Goal: Transaction & Acquisition: Book appointment/travel/reservation

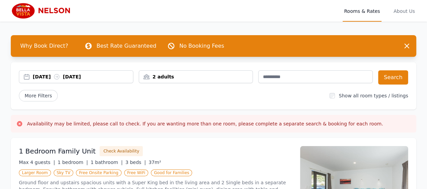
click at [52, 76] on div "[DATE] [DATE]" at bounding box center [83, 76] width 100 height 7
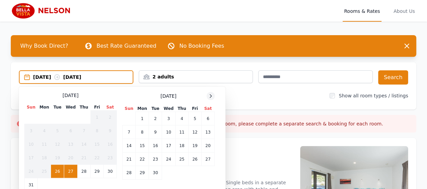
click at [210, 95] on icon at bounding box center [210, 95] width 5 height 5
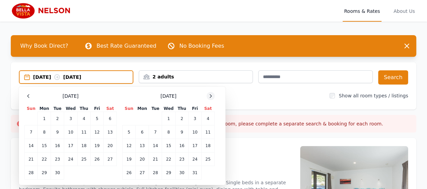
click at [210, 95] on icon at bounding box center [210, 95] width 5 height 5
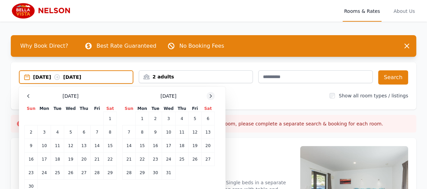
click at [210, 95] on icon at bounding box center [210, 95] width 5 height 5
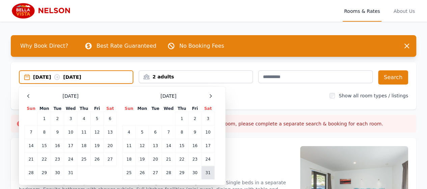
click at [206, 170] on td "31" at bounding box center [207, 172] width 13 height 13
click at [212, 95] on icon at bounding box center [210, 95] width 5 height 5
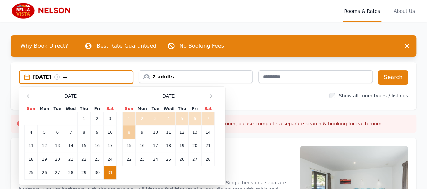
click at [130, 129] on td "8" at bounding box center [128, 131] width 13 height 13
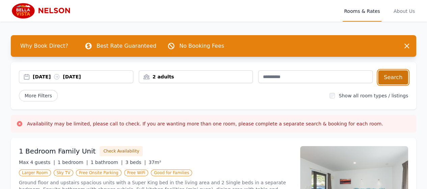
click at [395, 79] on button "Search" at bounding box center [393, 77] width 30 height 14
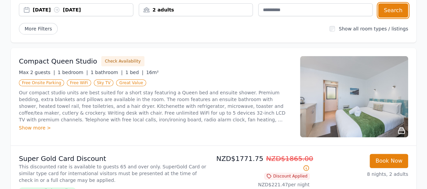
scroll to position [67, 0]
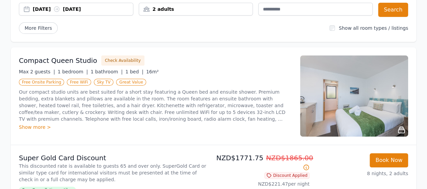
click at [35, 124] on div "Show more >" at bounding box center [155, 126] width 273 height 7
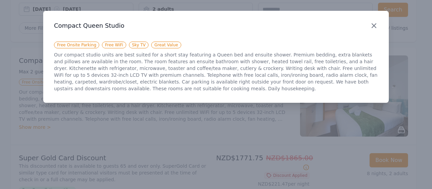
click at [376, 23] on icon "button" at bounding box center [374, 26] width 8 height 8
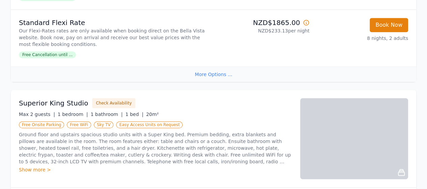
scroll to position [270, 0]
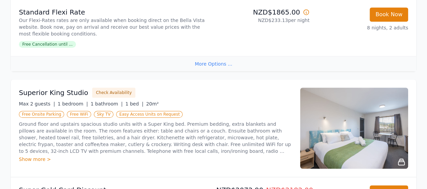
click at [32, 159] on div "Show more >" at bounding box center [155, 158] width 273 height 7
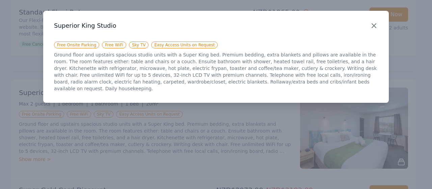
click at [376, 24] on icon "button" at bounding box center [374, 26] width 4 height 4
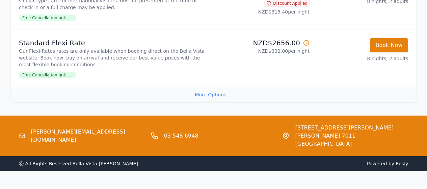
scroll to position [947, 0]
